Goal: Transaction & Acquisition: Purchase product/service

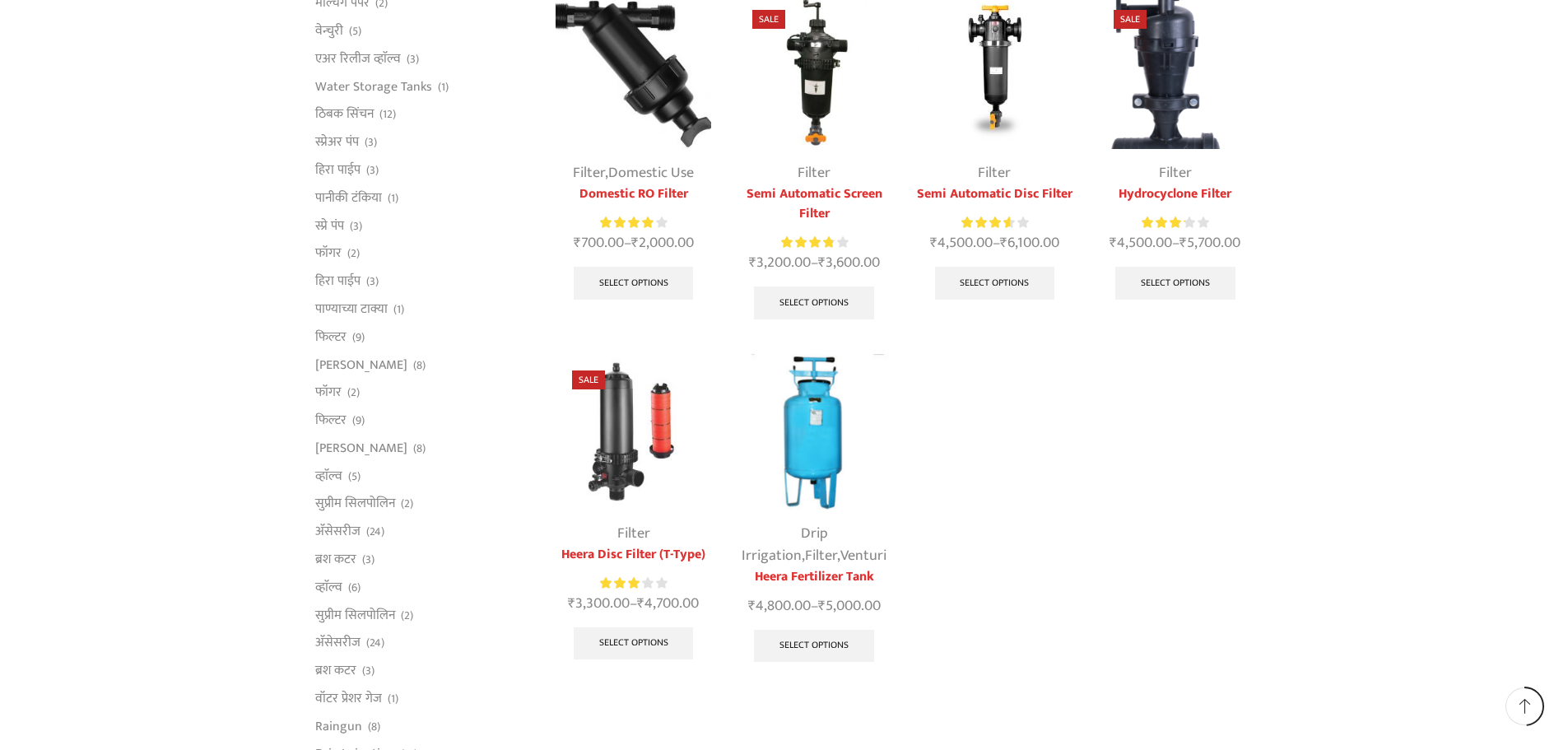
scroll to position [577, 0]
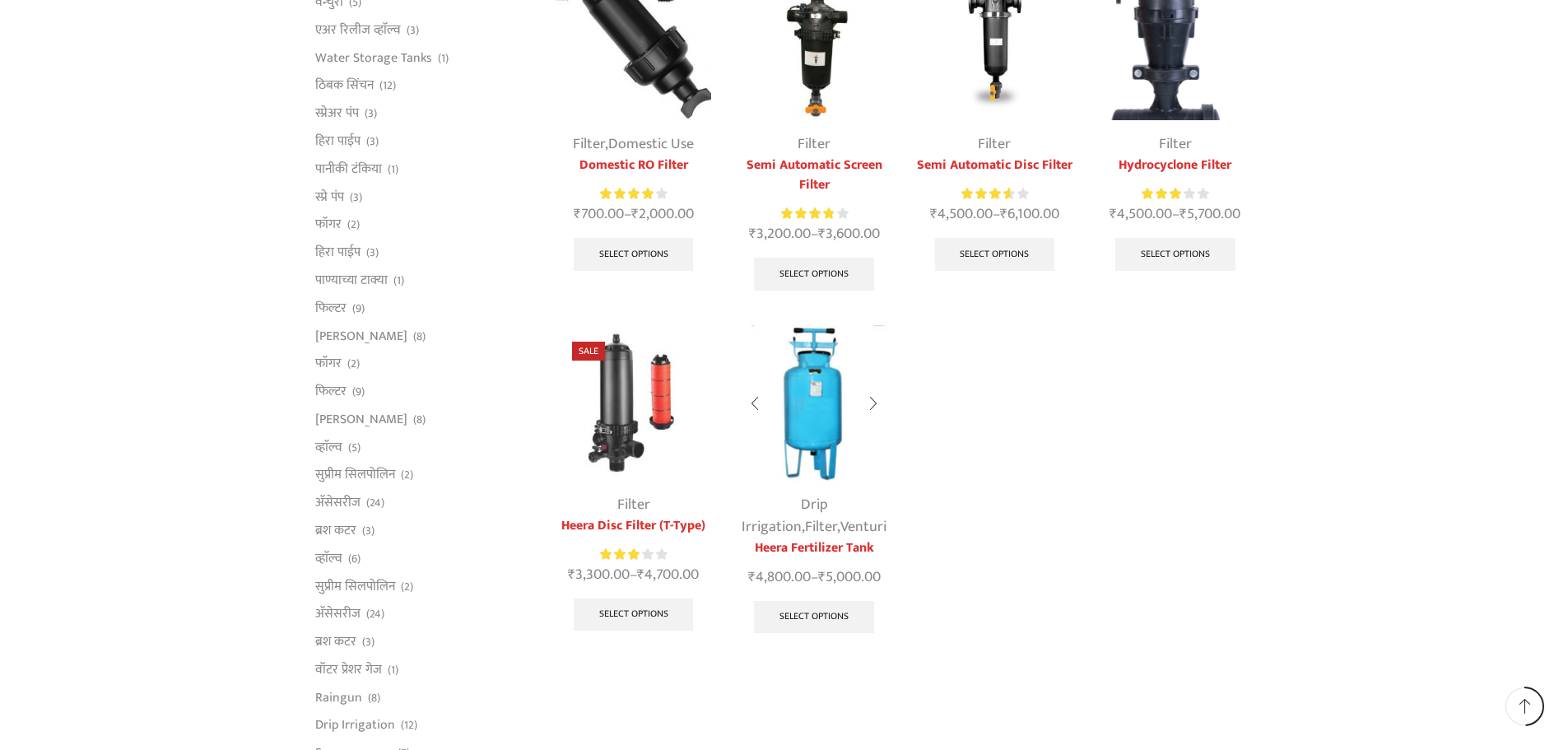
click at [825, 394] on img at bounding box center [814, 403] width 155 height 155
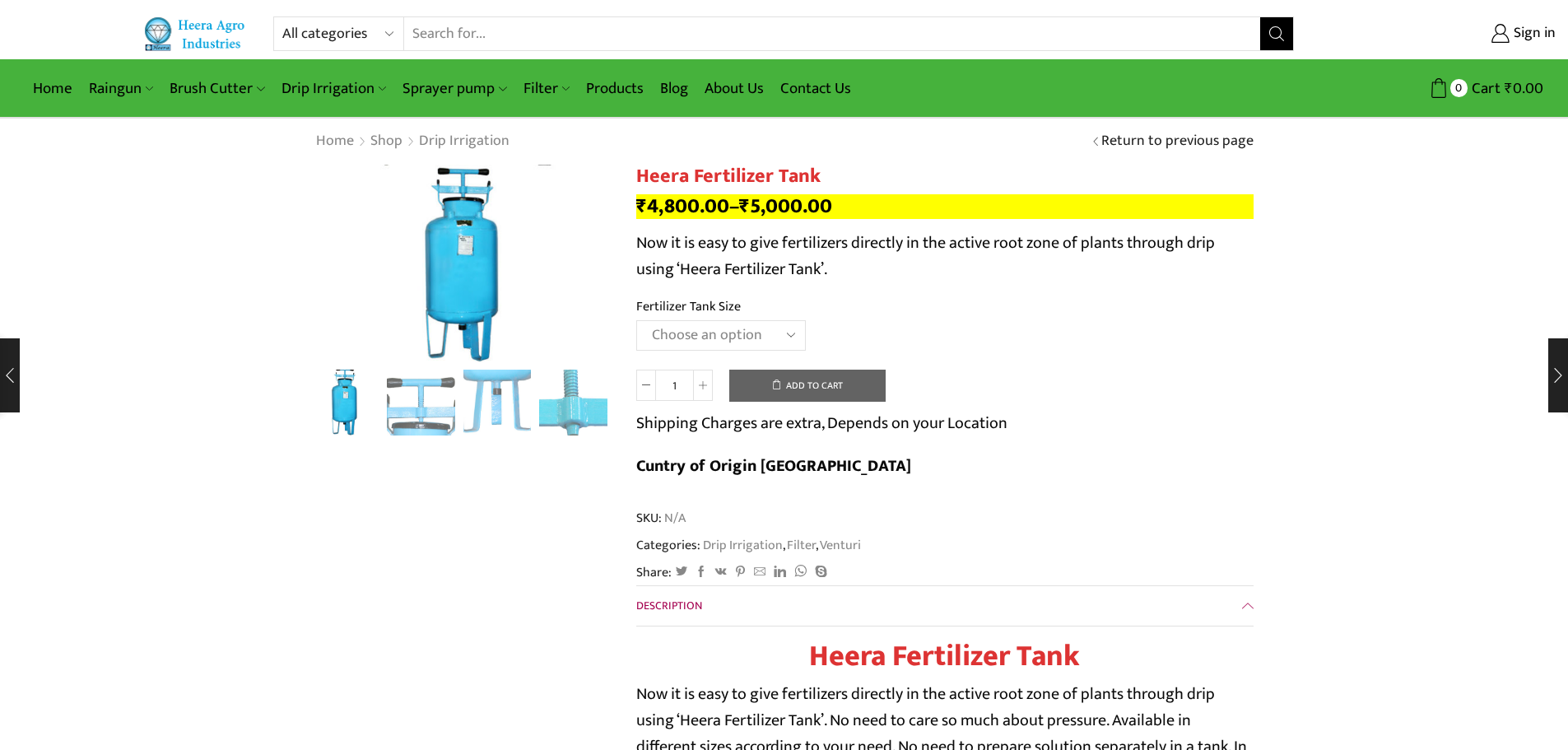
click at [735, 342] on select "Choose an option 90 Litres 120 Litres" at bounding box center [721, 336] width 170 height 30
click at [637, 321] on select "Choose an option 90 Litres 120 Litres" at bounding box center [721, 336] width 170 height 30
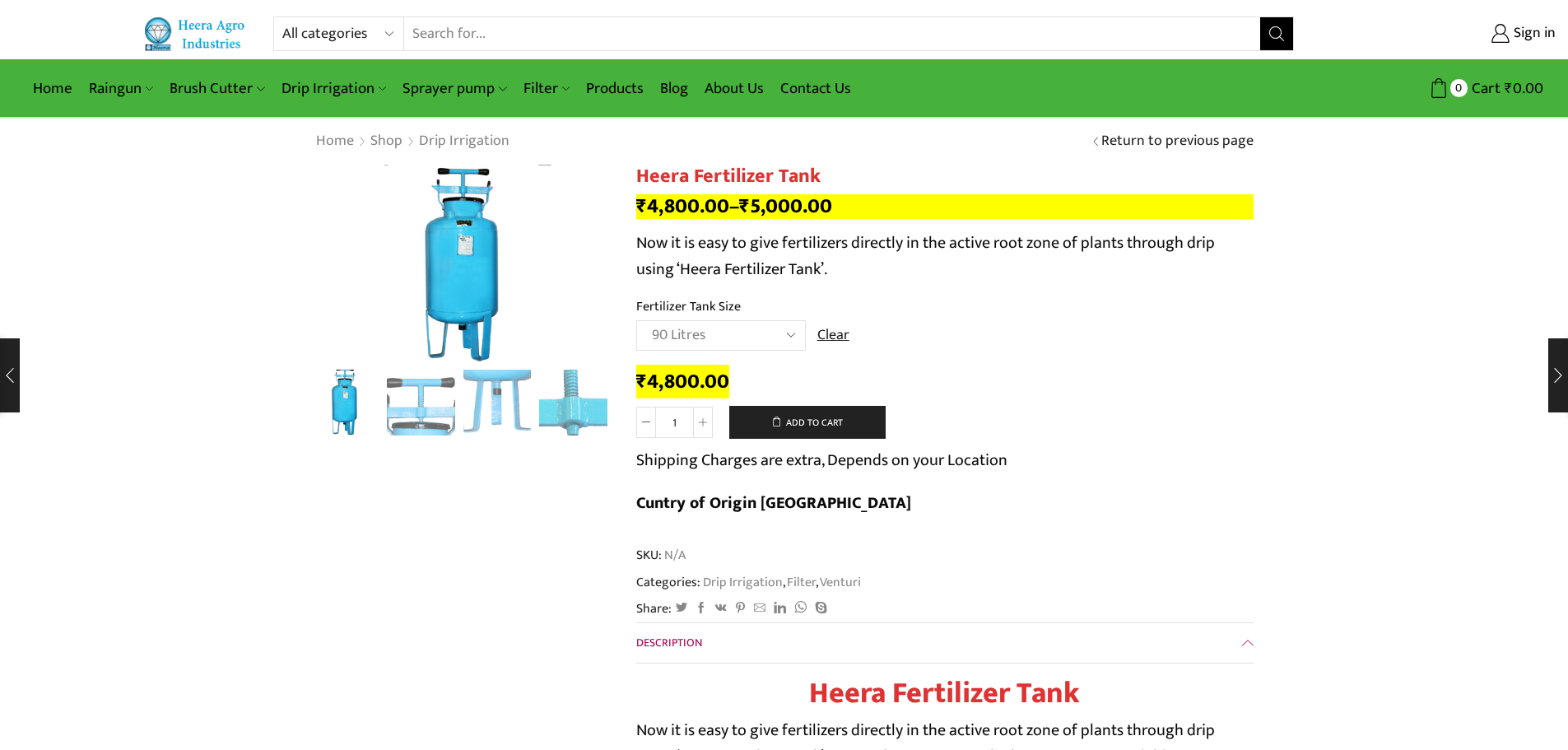
click at [720, 340] on select "Choose an option 90 Litres 120 Litres" at bounding box center [721, 336] width 170 height 30
select select "120 Litres"
click at [637, 321] on select "Choose an option 90 Litres 120 Litres" at bounding box center [721, 336] width 170 height 30
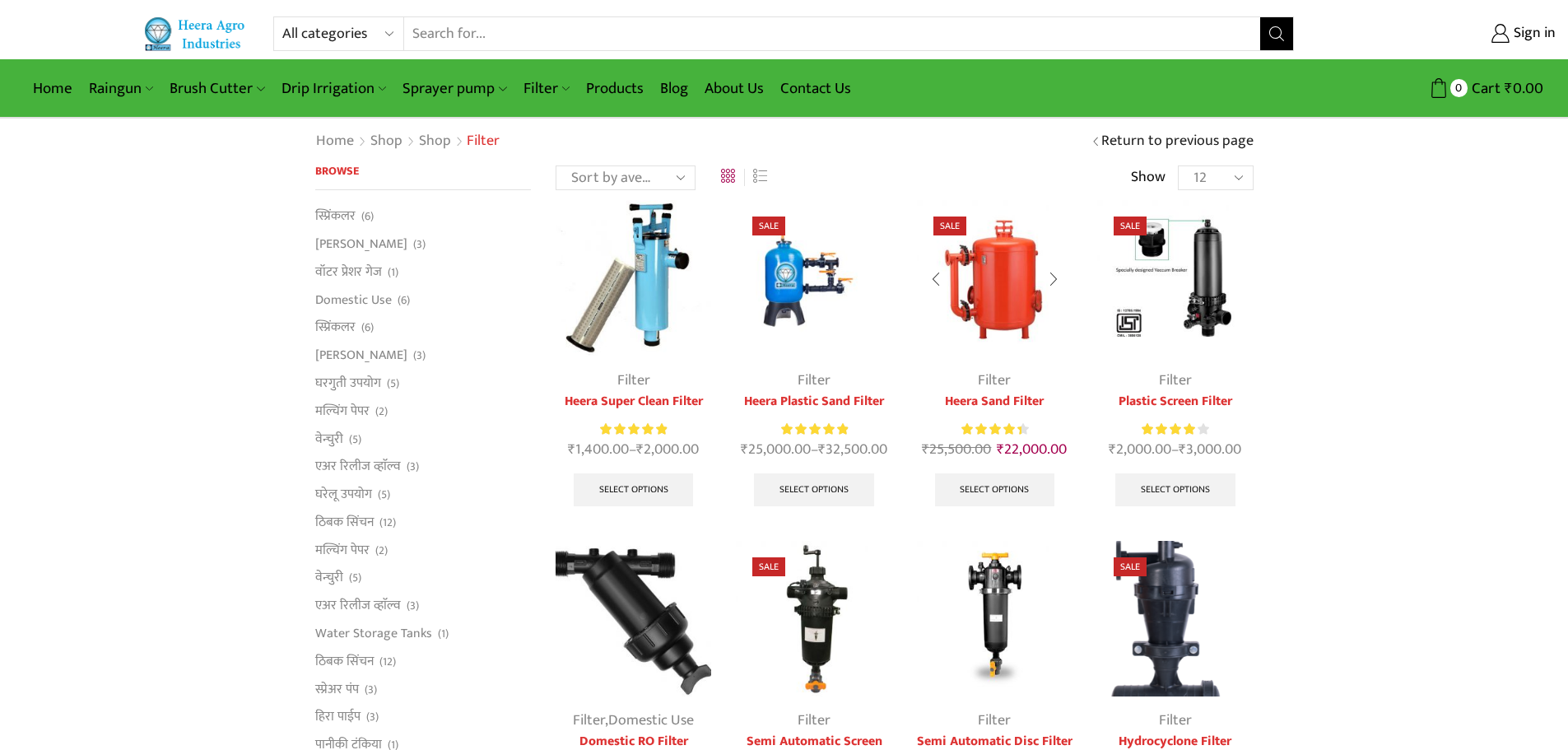
click at [1006, 450] on bdi "₹ 22,000.00" at bounding box center [1031, 450] width 70 height 25
click at [992, 392] on link "Heera Sand Filter" at bounding box center [995, 402] width 155 height 19
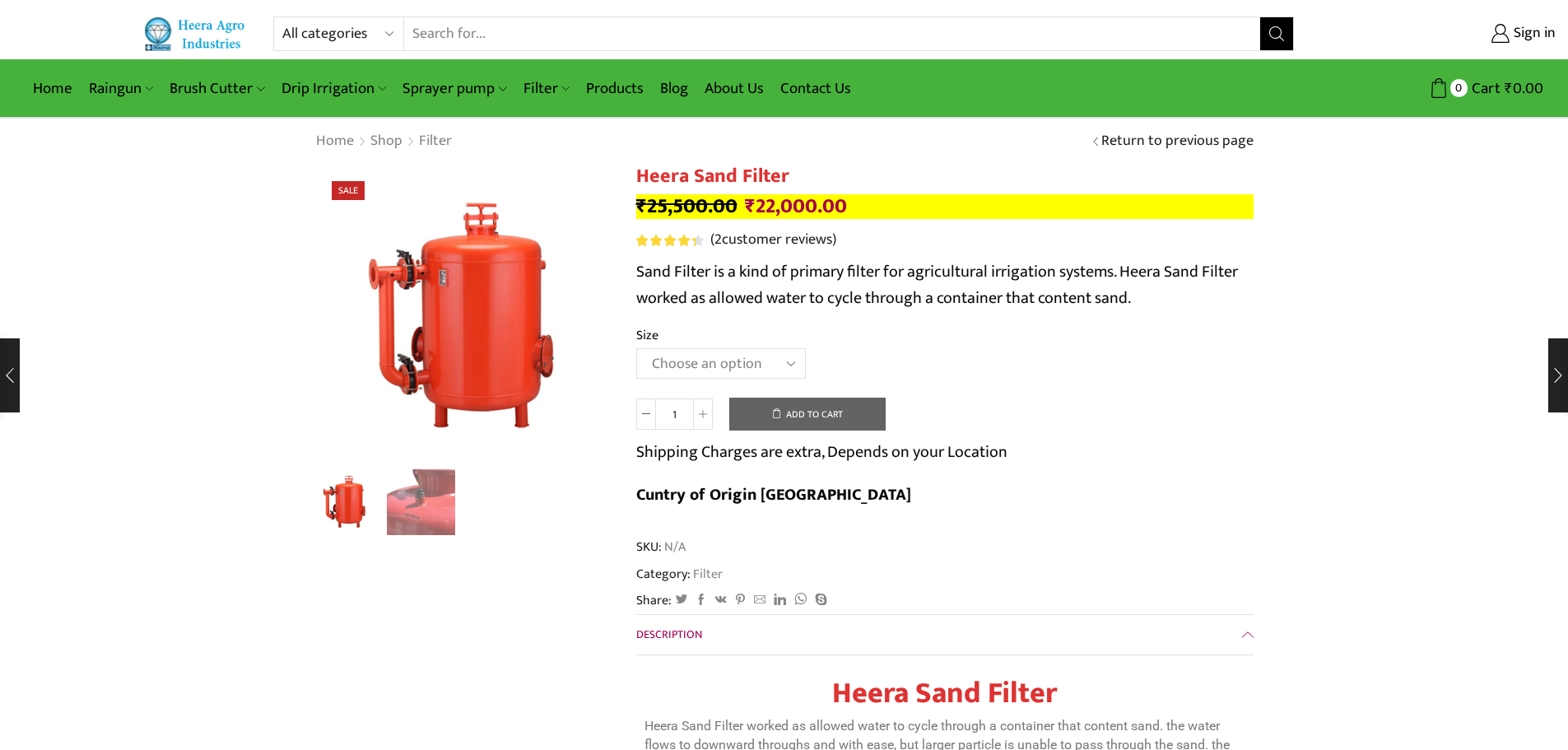
click at [754, 364] on select "Choose an option 3.0’’x 45 m3." at bounding box center [721, 363] width 170 height 30
click at [935, 337] on th "Size" at bounding box center [945, 337] width 617 height 24
click at [733, 355] on select "Choose an option 3.0’’x 45 m3." at bounding box center [721, 363] width 170 height 30
select select "3-0x-45-m3"
click at [637, 348] on select "Choose an option 3.0’’x 45 m3." at bounding box center [721, 363] width 170 height 30
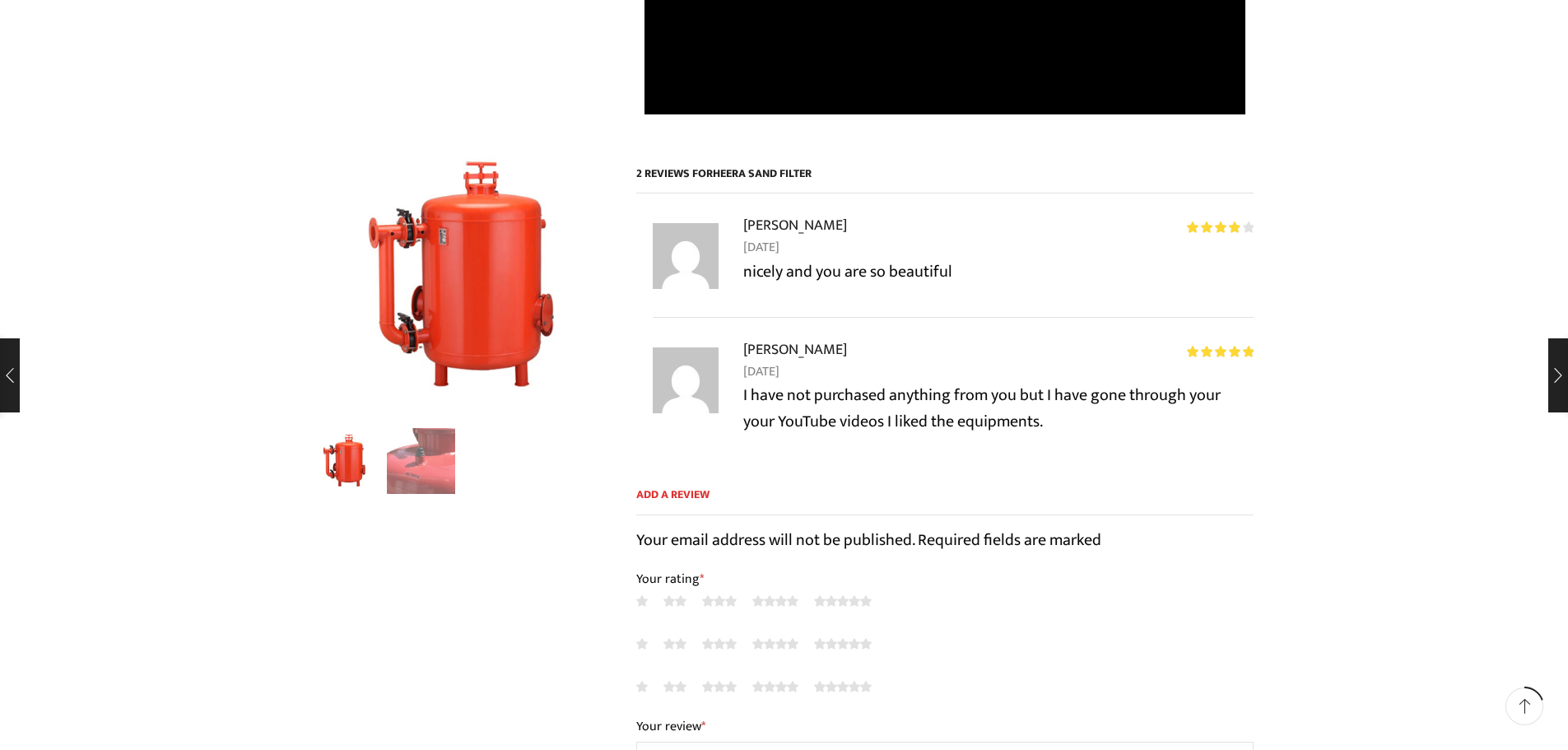
scroll to position [1812, 0]
